Goal: Navigation & Orientation: Find specific page/section

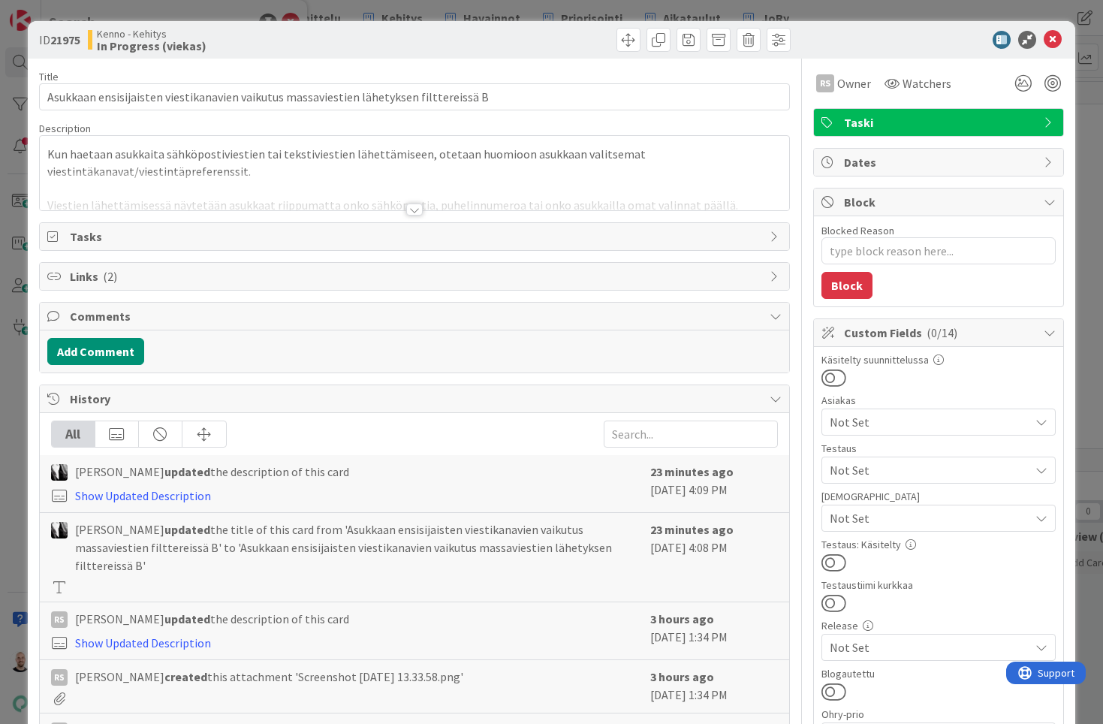
type textarea "x"
click at [416, 212] on div at bounding box center [414, 209] width 17 height 12
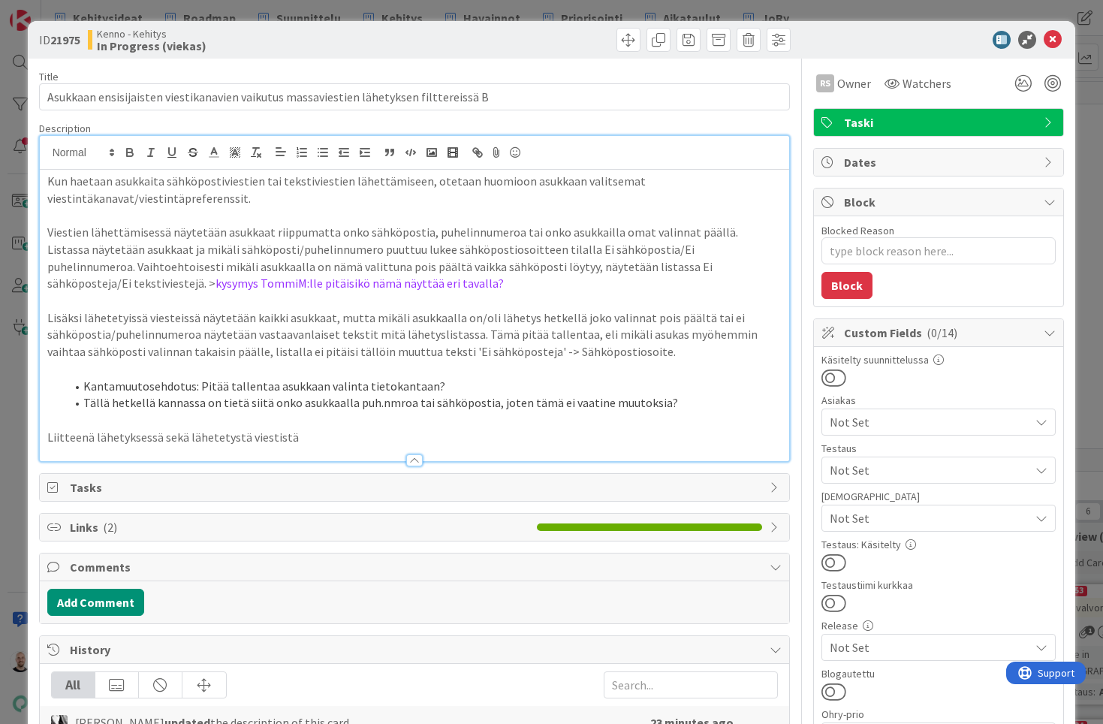
click at [410, 279] on p "Listassa näytetään asukkaat ja mikäli sähköposti/puhelinnumero puuttuu lukee sä…" at bounding box center [414, 266] width 735 height 51
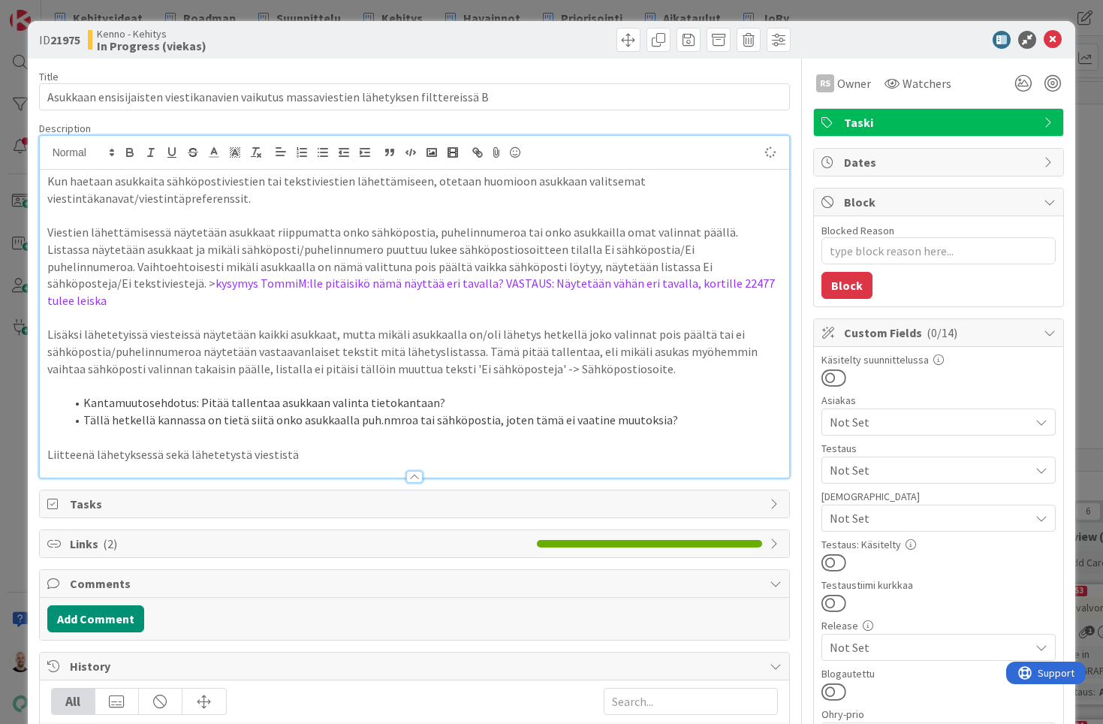
type textarea "x"
click at [1099, 208] on div "ID 21975 Kenno - Kehitys In Progress (viekas) Title 86 / 128 Asukkaan ensisijai…" at bounding box center [551, 362] width 1103 height 724
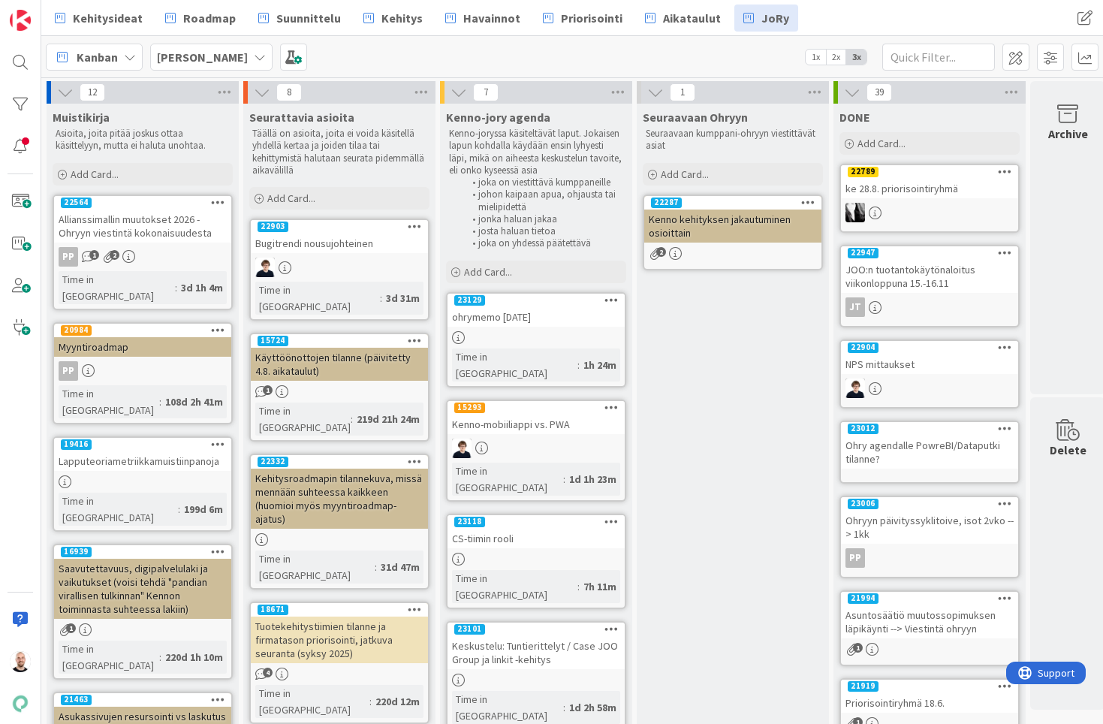
click at [525, 314] on div "ohrymemo [DATE]" at bounding box center [535, 317] width 177 height 20
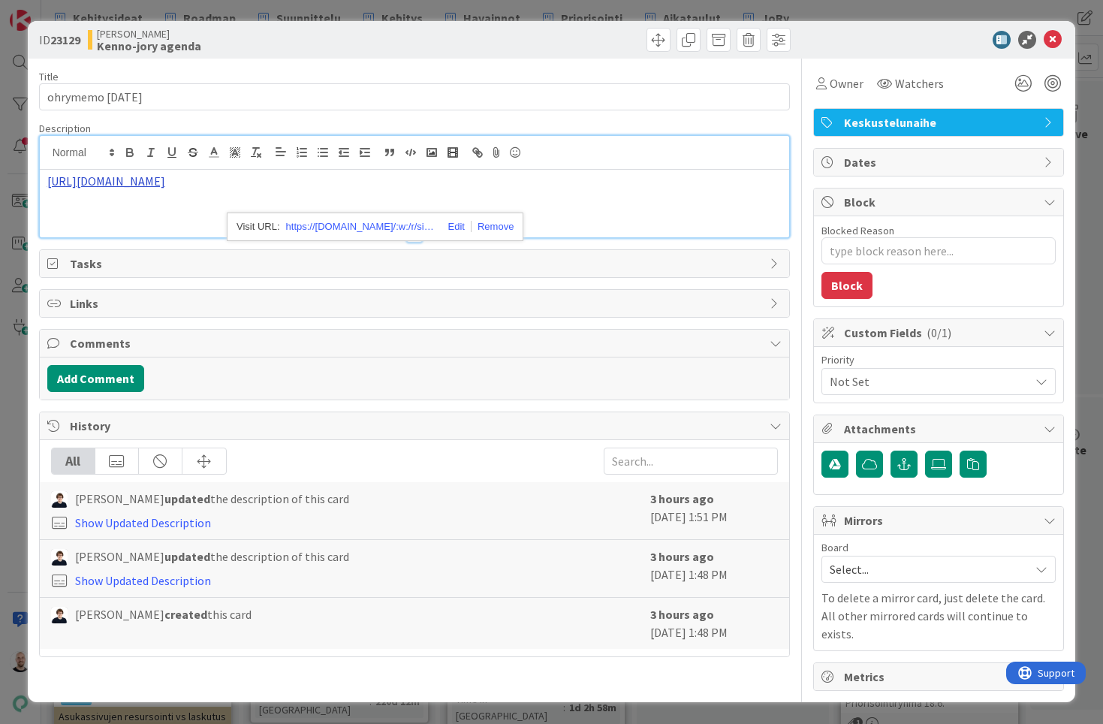
click at [496, 152] on div "[URL][DOMAIN_NAME] https://[DOMAIN_NAME]/:w:/r/sites/PandiaSopimukset/_layouts/…" at bounding box center [415, 186] width 750 height 101
click at [402, 220] on link "https://pandiafioy.sharepoint.com/:w:/r/sites/PandiaSopimukset/_layouts/15/Doc.…" at bounding box center [361, 227] width 150 height 20
click at [853, 11] on div "ID 23129 Kenno JoRy Kenno-jory agenda Title 17 / 128 ohrymemo 4.9.2025 Descript…" at bounding box center [551, 362] width 1103 height 724
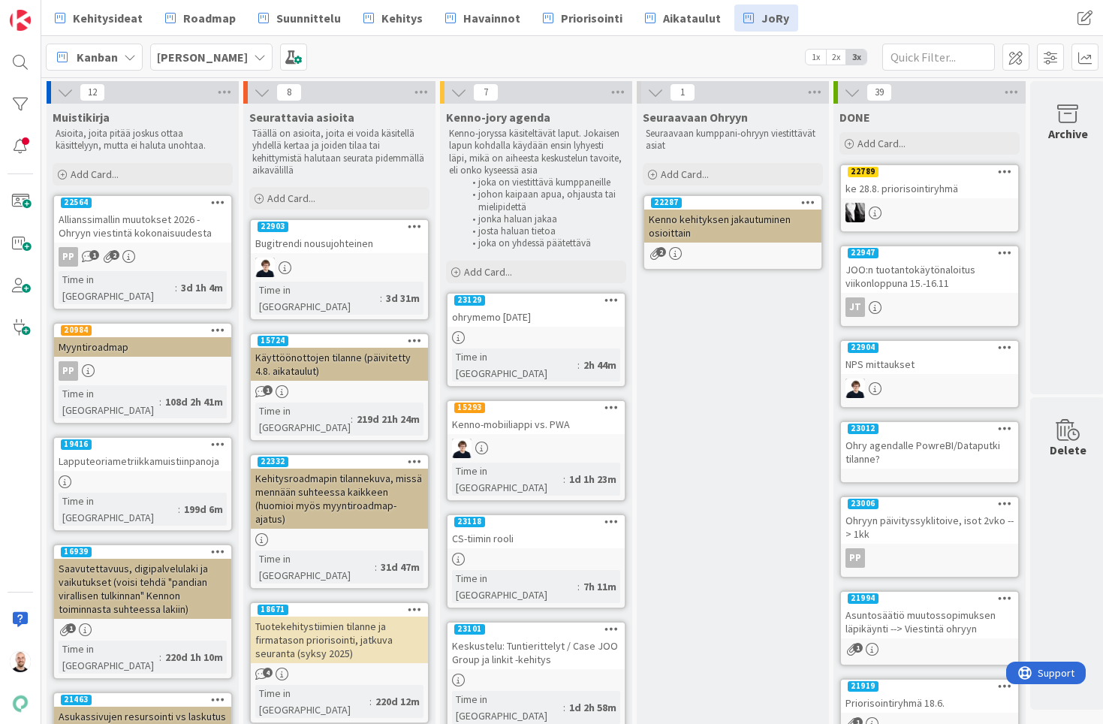
click at [506, 317] on div "ohrymemo 4.9.2025" at bounding box center [535, 317] width 177 height 20
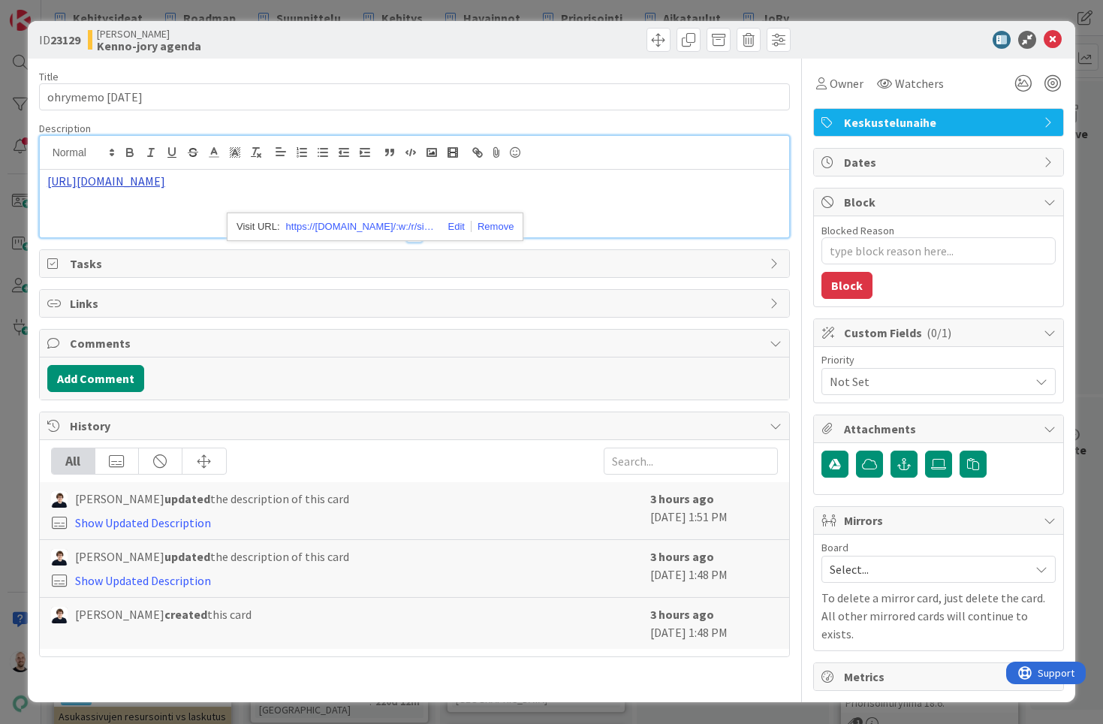
click at [422, 152] on div "https://pandiafioy.sharepoint.com/:w:/r/sites/PandiaSopimukset/_layouts/15/Doc.…" at bounding box center [415, 186] width 750 height 101
click at [384, 223] on link "https://pandiafioy.sharepoint.com/:w:/r/sites/PandiaSopimukset/_layouts/15/Doc.…" at bounding box center [361, 227] width 150 height 20
click at [827, 17] on div "ID 23129 Kenno JoRy Kenno-jory agenda Title 17 / 128 ohrymemo 4.9.2025 Descript…" at bounding box center [551, 362] width 1103 height 724
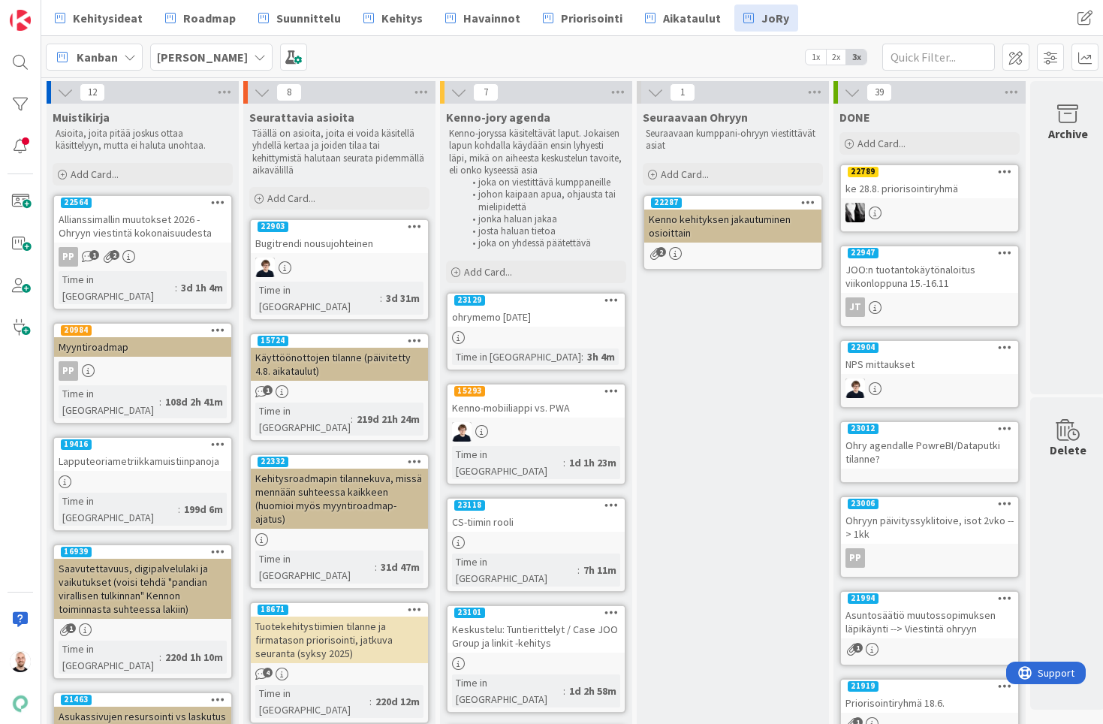
click at [513, 318] on div "ohrymemo 4.9.2025" at bounding box center [535, 317] width 177 height 20
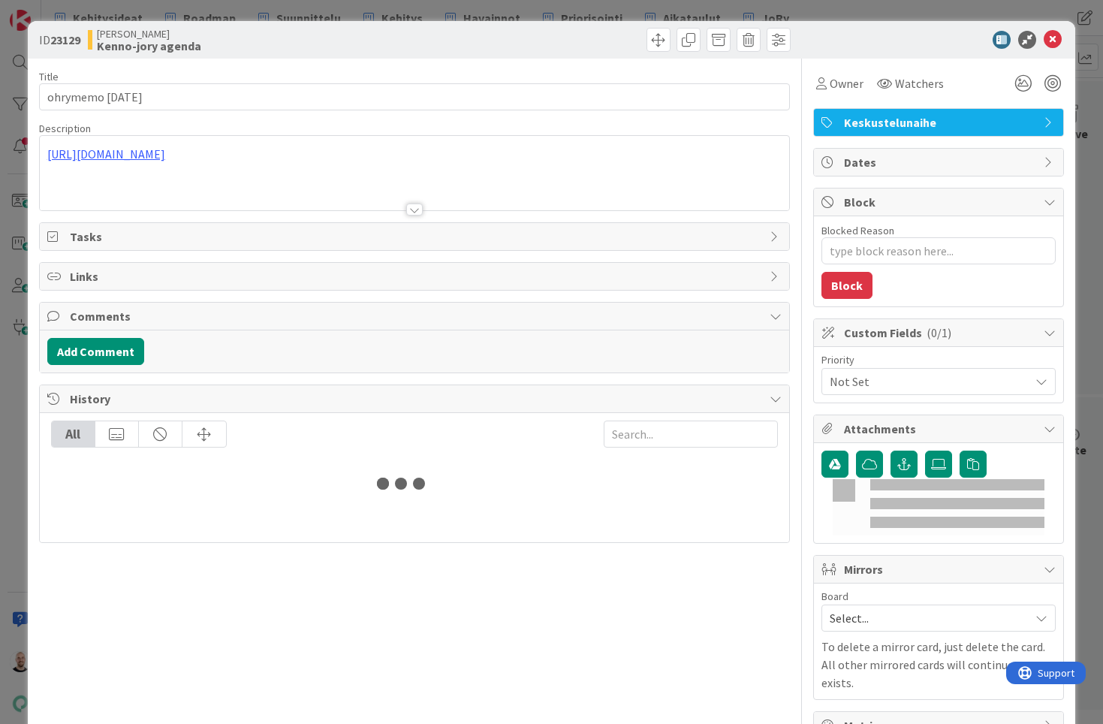
type textarea "x"
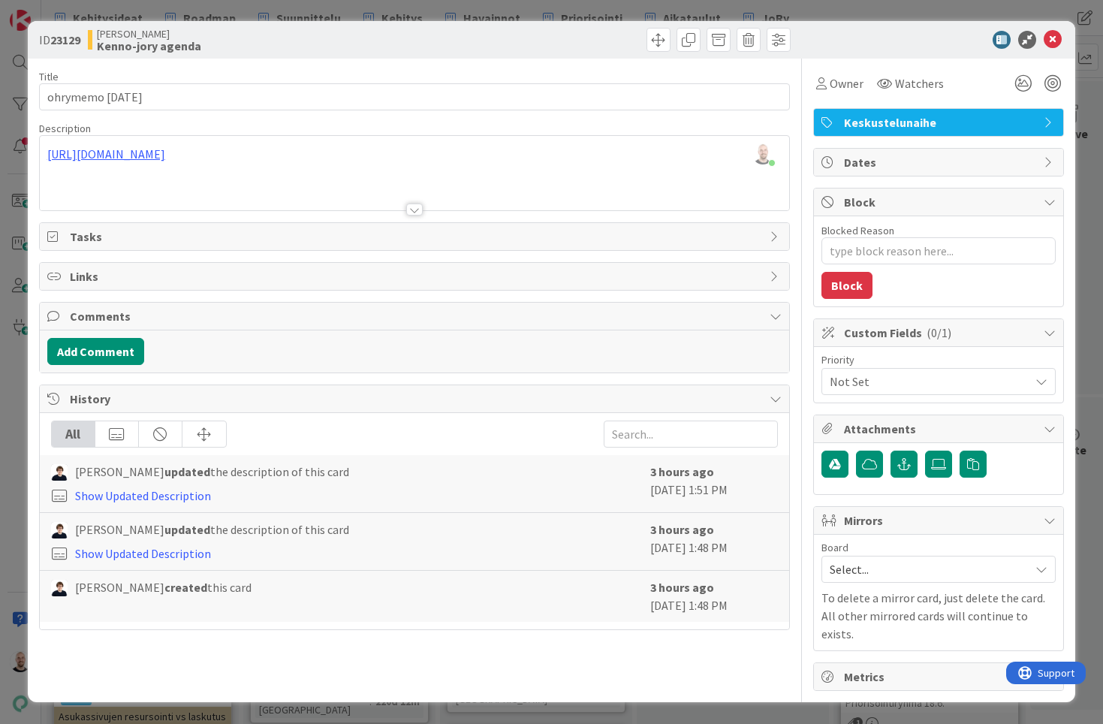
click at [932, 11] on div "ID 23129 Kenno JoRy Kenno-jory agenda Title 17 / 128 ohrymemo 4.9.2025 Descript…" at bounding box center [551, 362] width 1103 height 724
